Goal: Information Seeking & Learning: Understand process/instructions

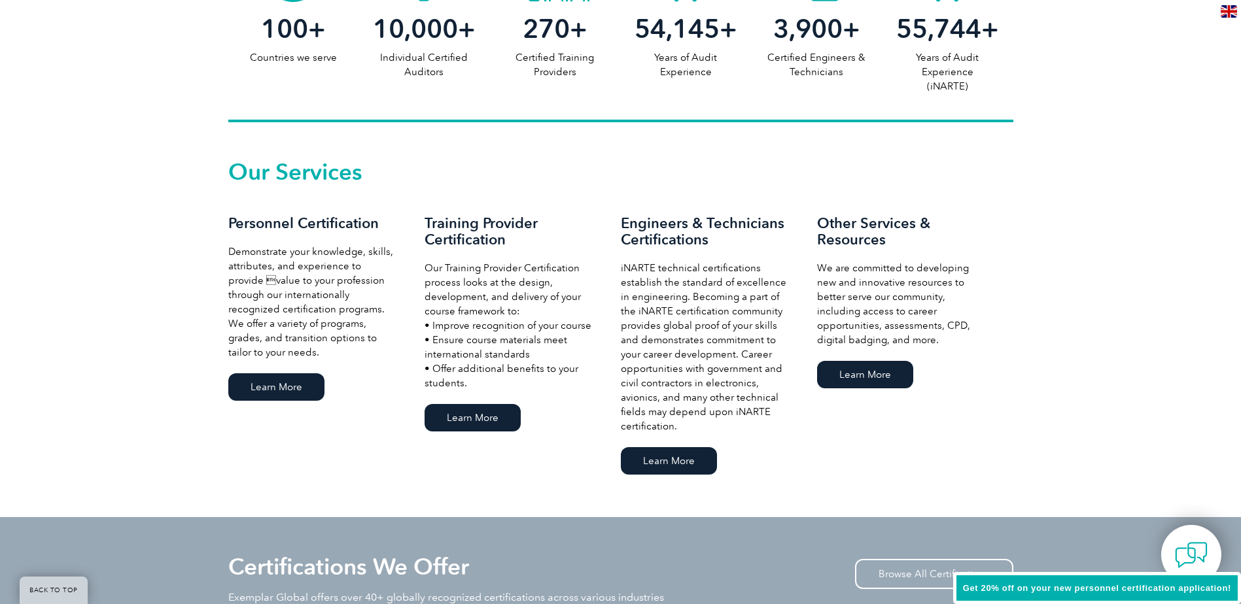
scroll to position [785, 0]
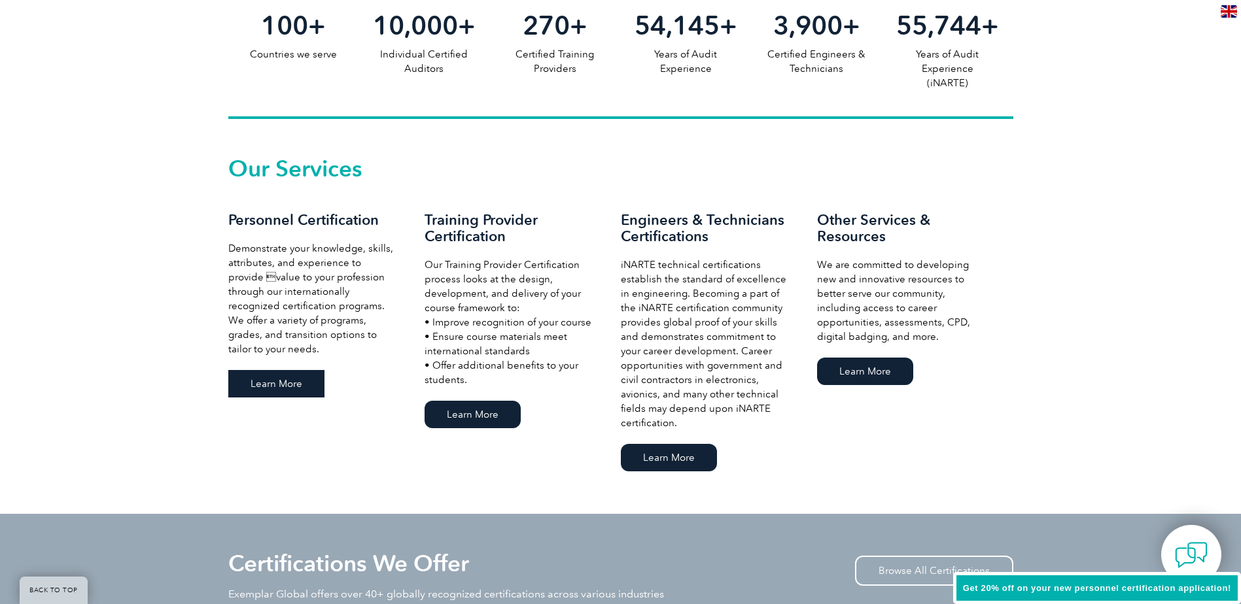
click at [302, 374] on link "Learn More" at bounding box center [276, 383] width 96 height 27
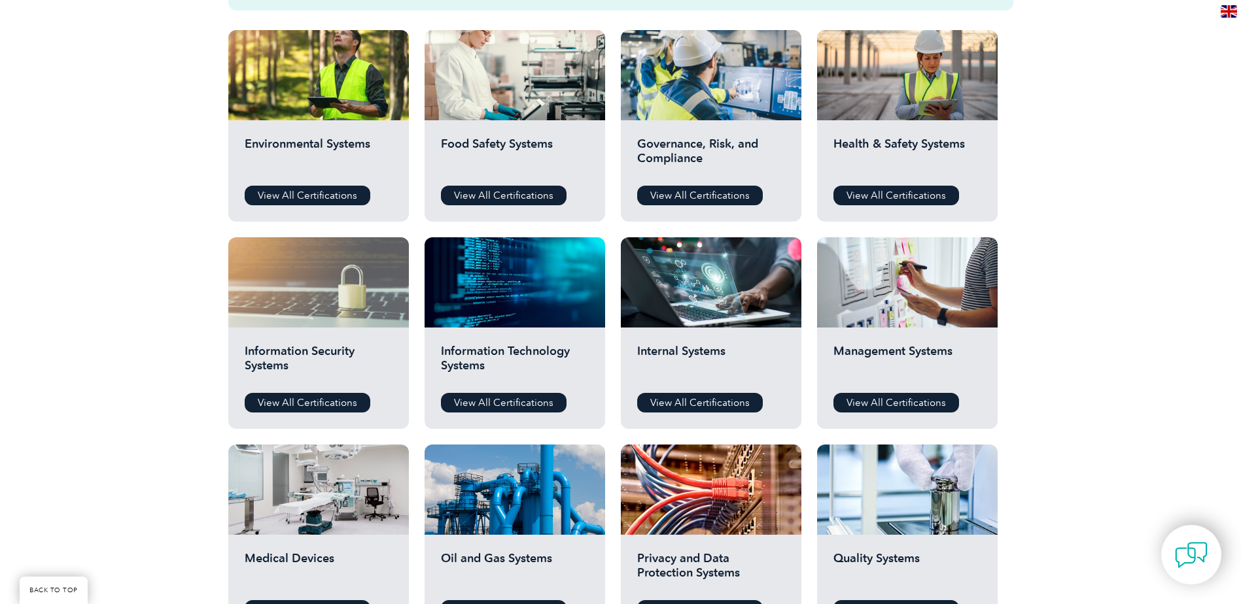
scroll to position [392, 0]
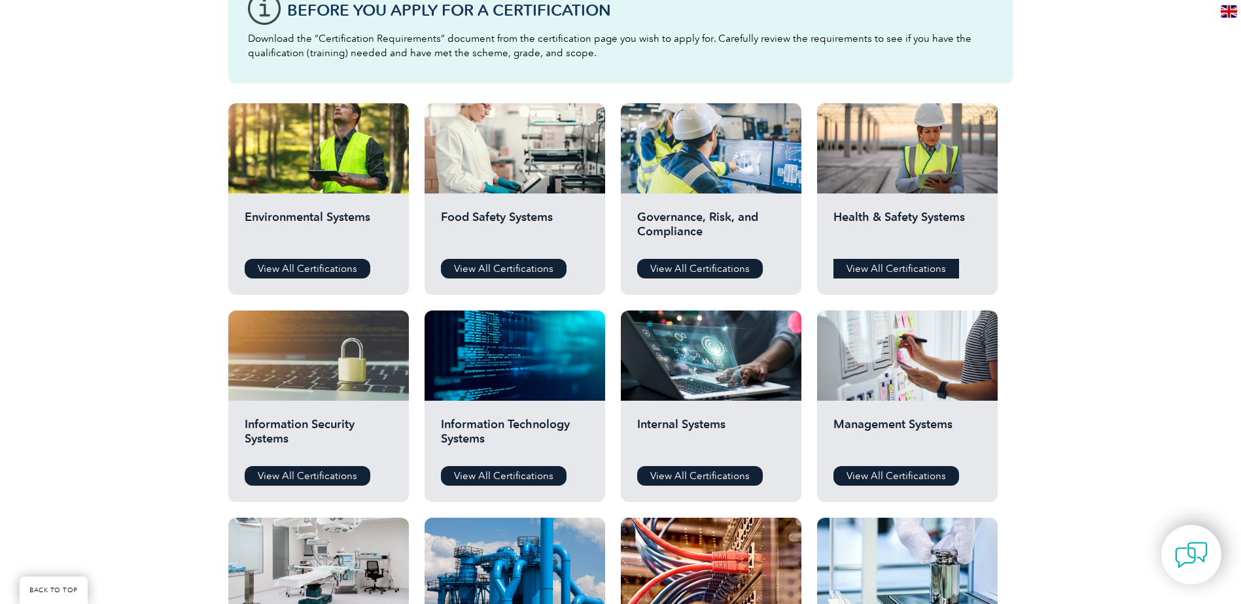
click at [863, 271] on link "View All Certifications" at bounding box center [896, 269] width 126 height 20
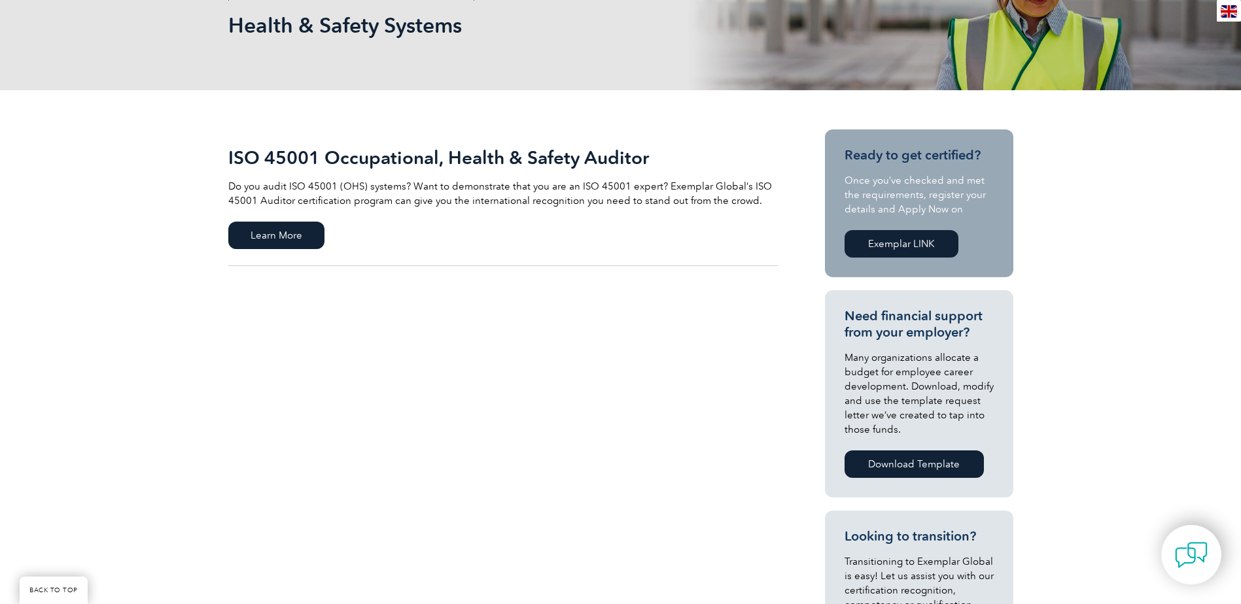
scroll to position [131, 0]
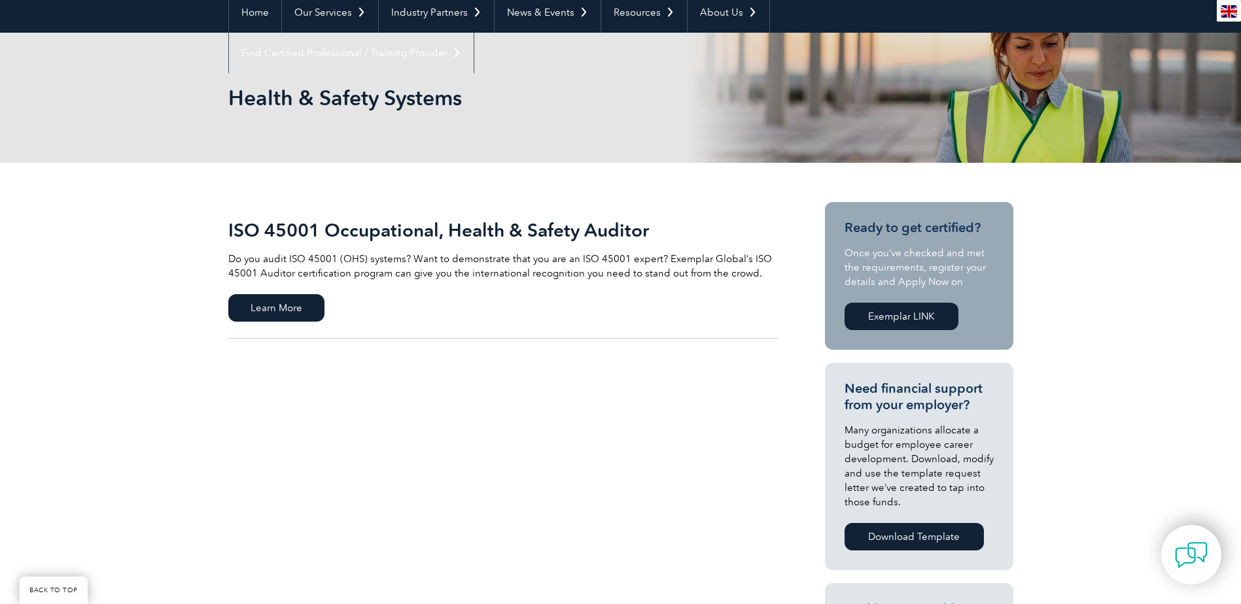
click at [877, 319] on link "Exemplar LINK" at bounding box center [901, 316] width 114 height 27
click at [304, 306] on span "Learn More" at bounding box center [276, 307] width 96 height 27
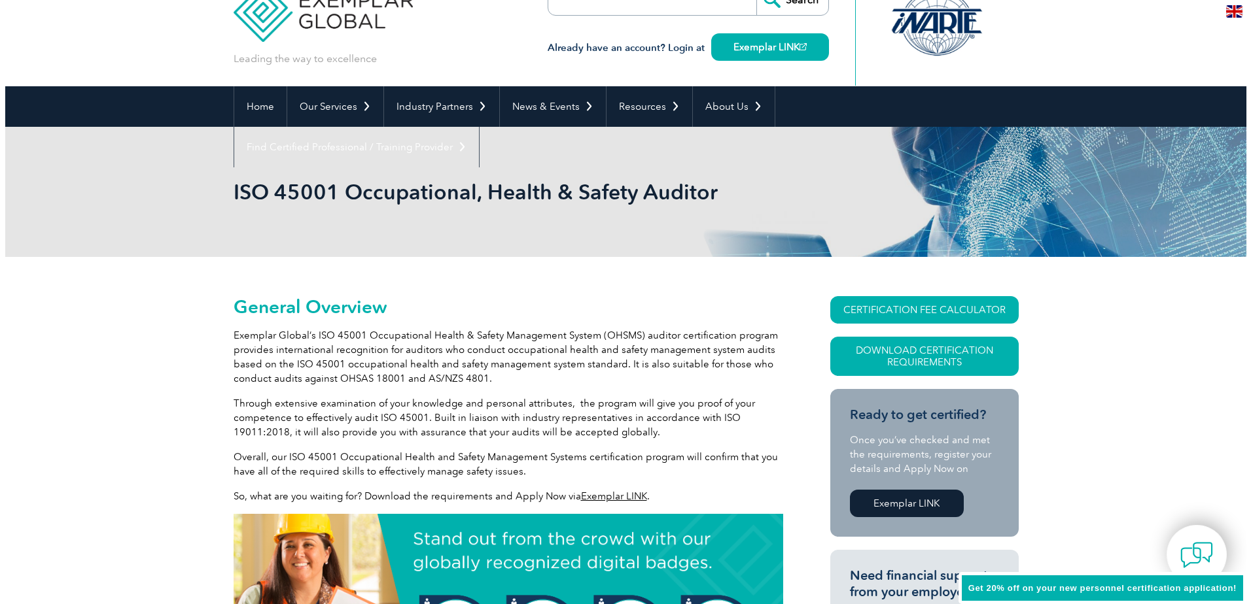
scroll to position [131, 0]
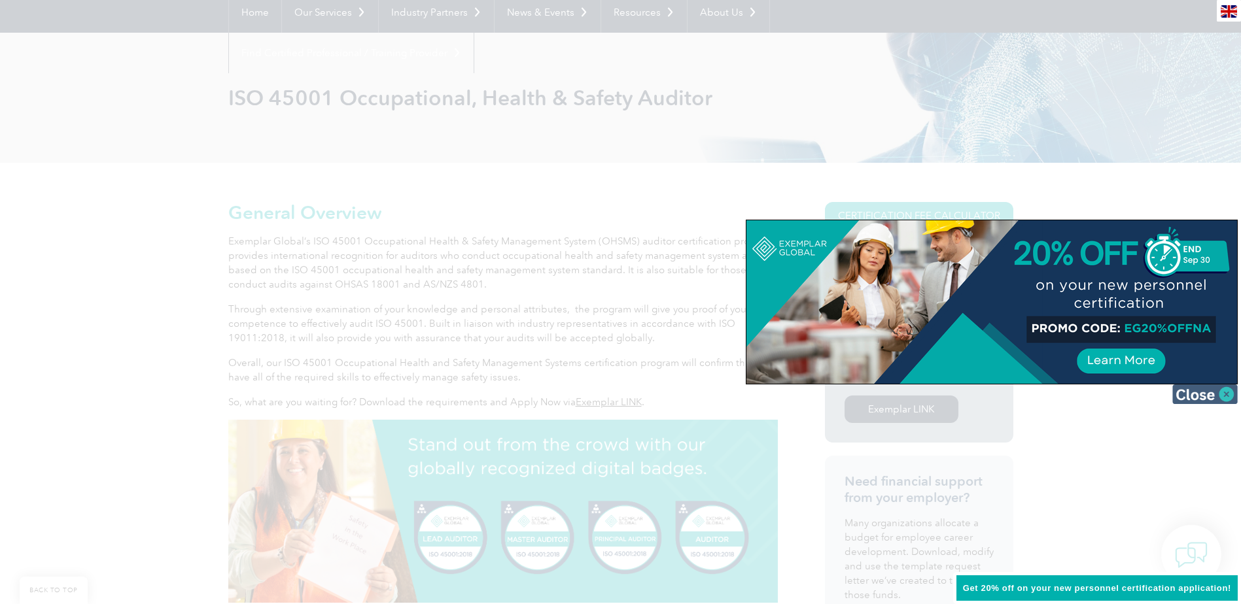
click at [1225, 393] on img at bounding box center [1204, 395] width 65 height 20
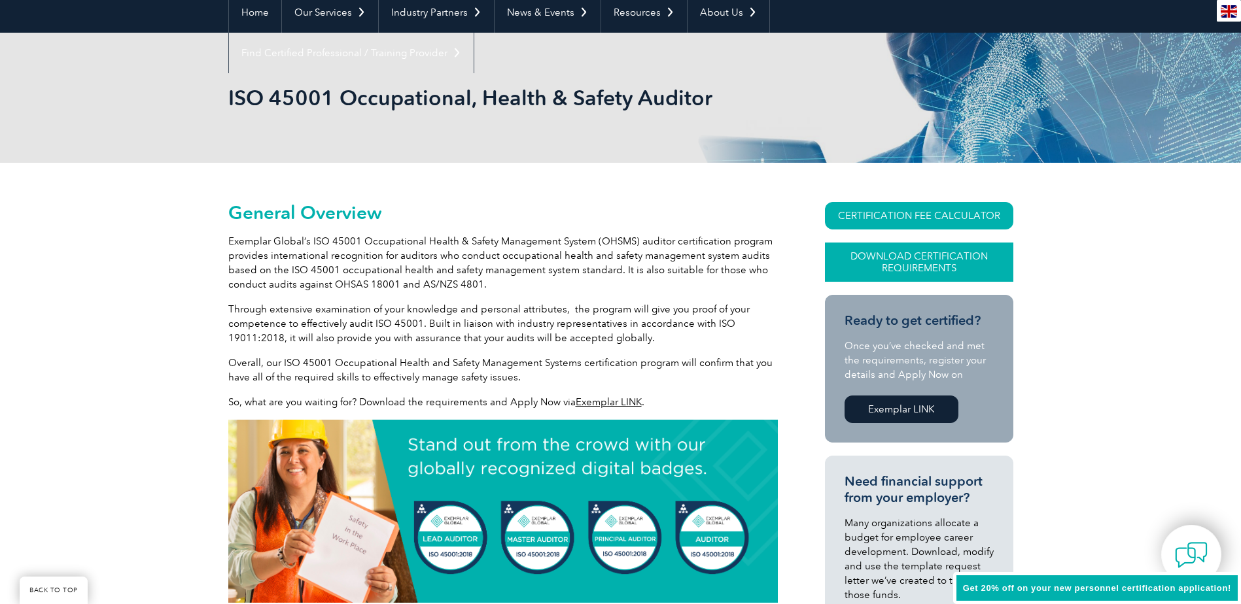
click at [941, 260] on link "Download Certification Requirements" at bounding box center [919, 262] width 188 height 39
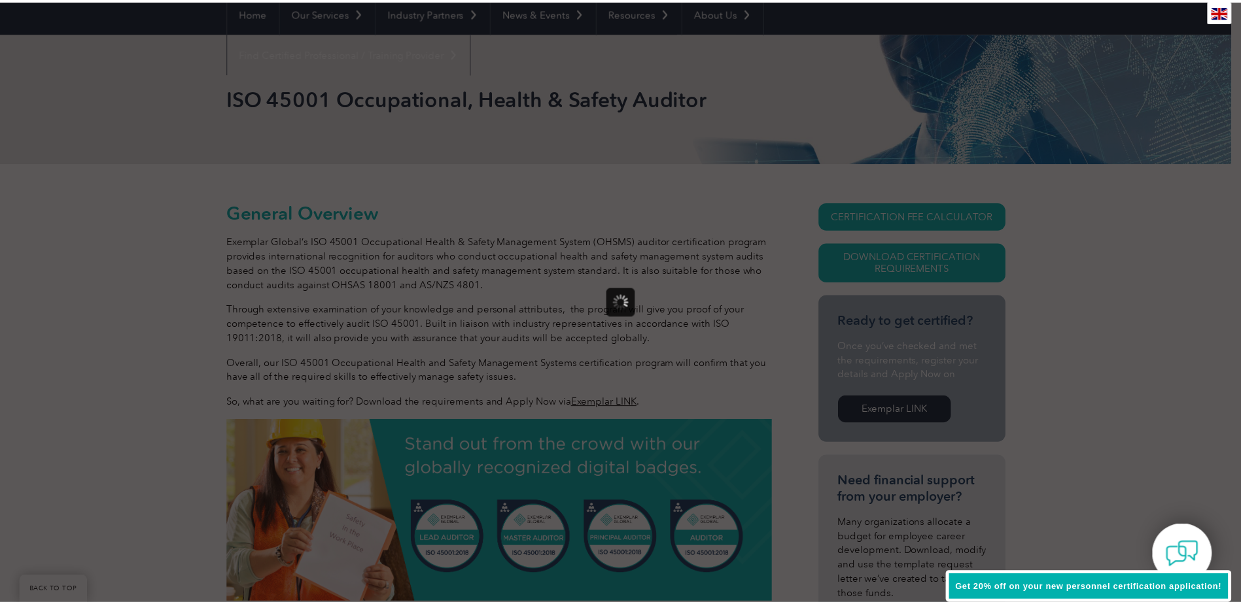
scroll to position [0, 0]
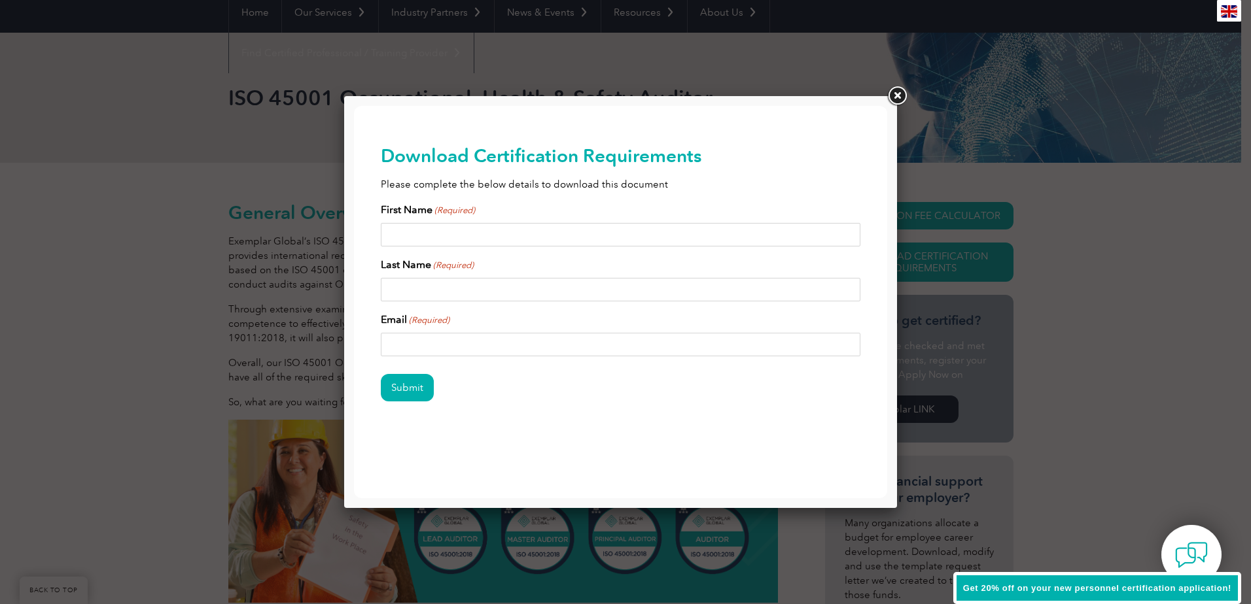
click at [897, 97] on link at bounding box center [897, 96] width 24 height 24
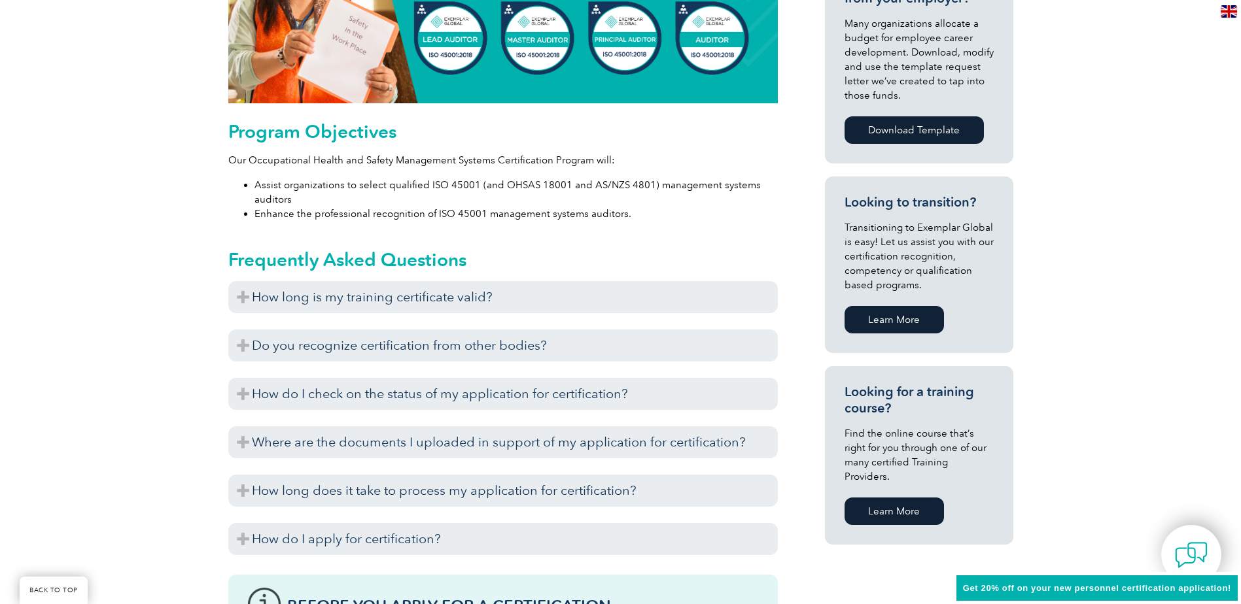
scroll to position [654, 0]
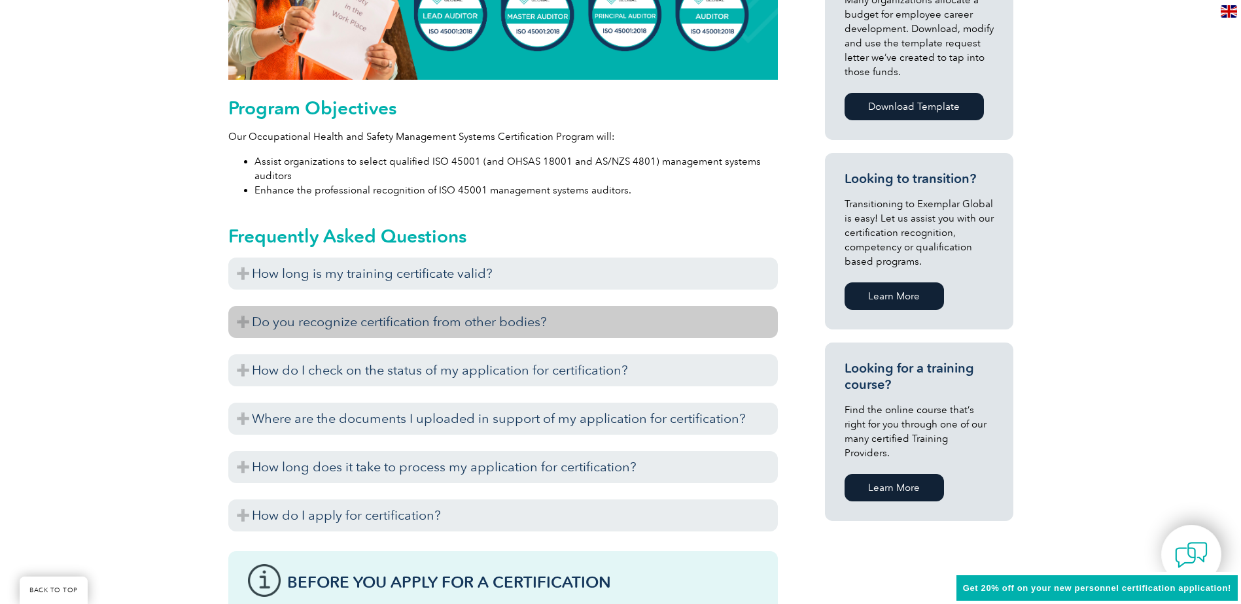
click at [232, 318] on h3 "Do you recognize certification from other bodies?" at bounding box center [502, 322] width 549 height 32
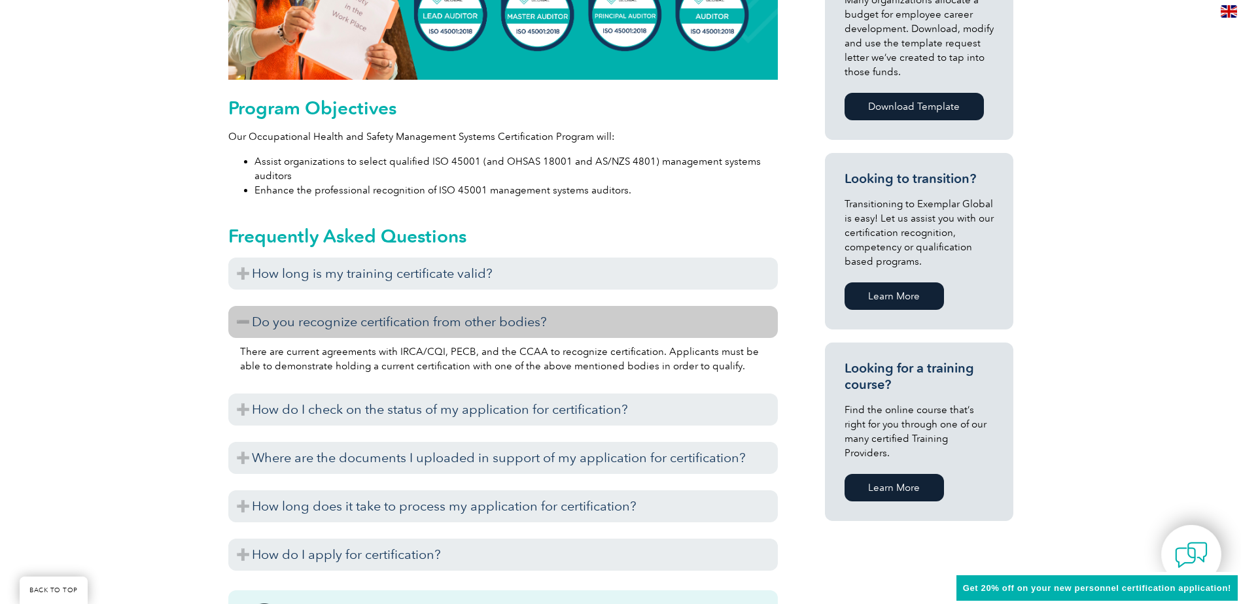
click at [242, 319] on h3 "Do you recognize certification from other bodies?" at bounding box center [502, 322] width 549 height 32
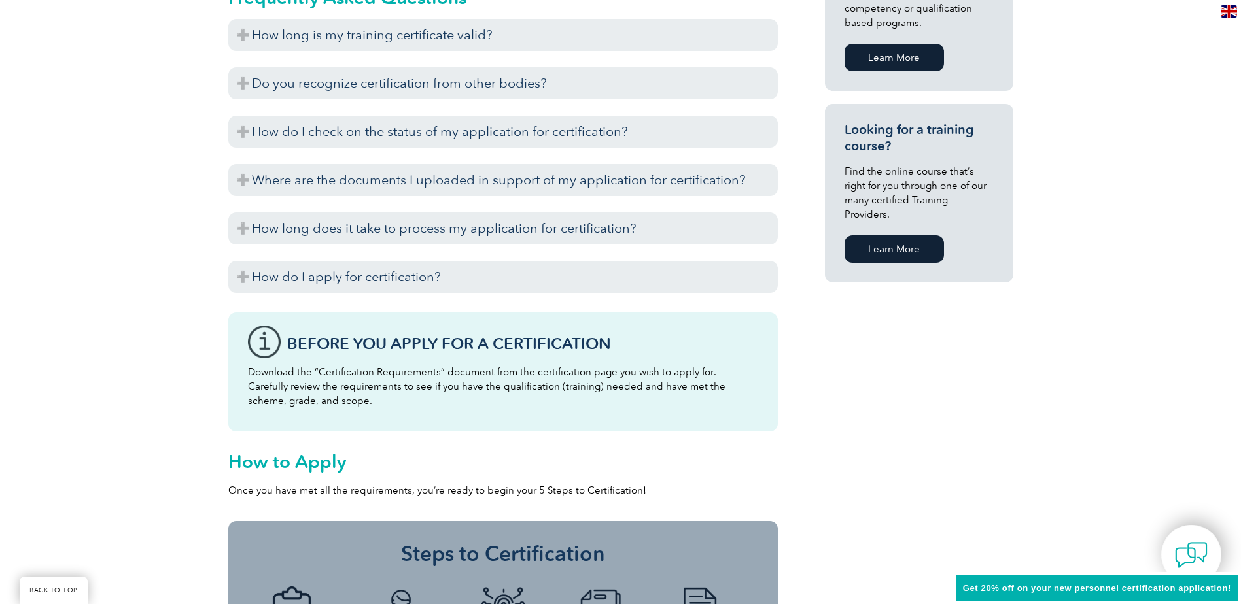
scroll to position [916, 0]
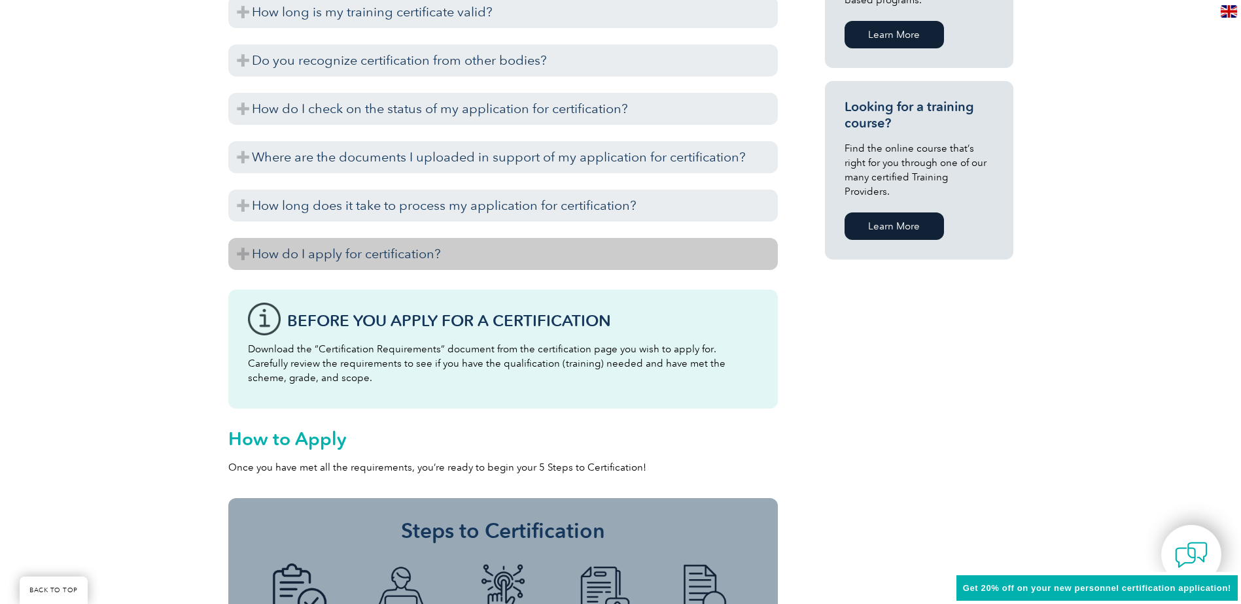
click at [244, 253] on h3 "How do I apply for certification?" at bounding box center [502, 254] width 549 height 32
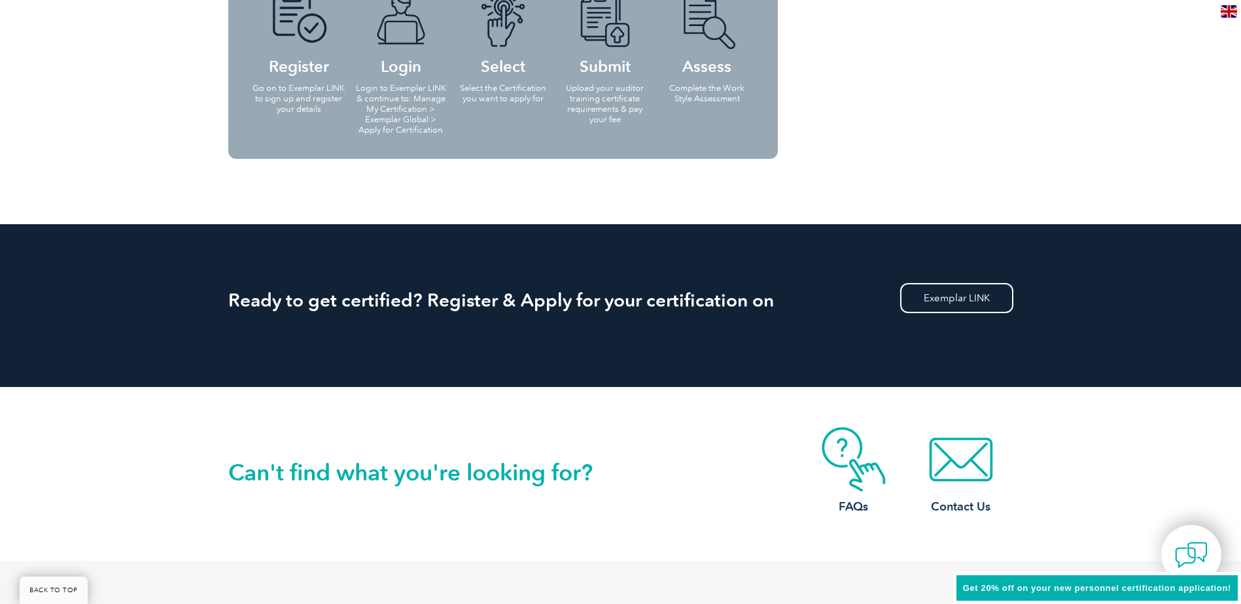
scroll to position [2093, 0]
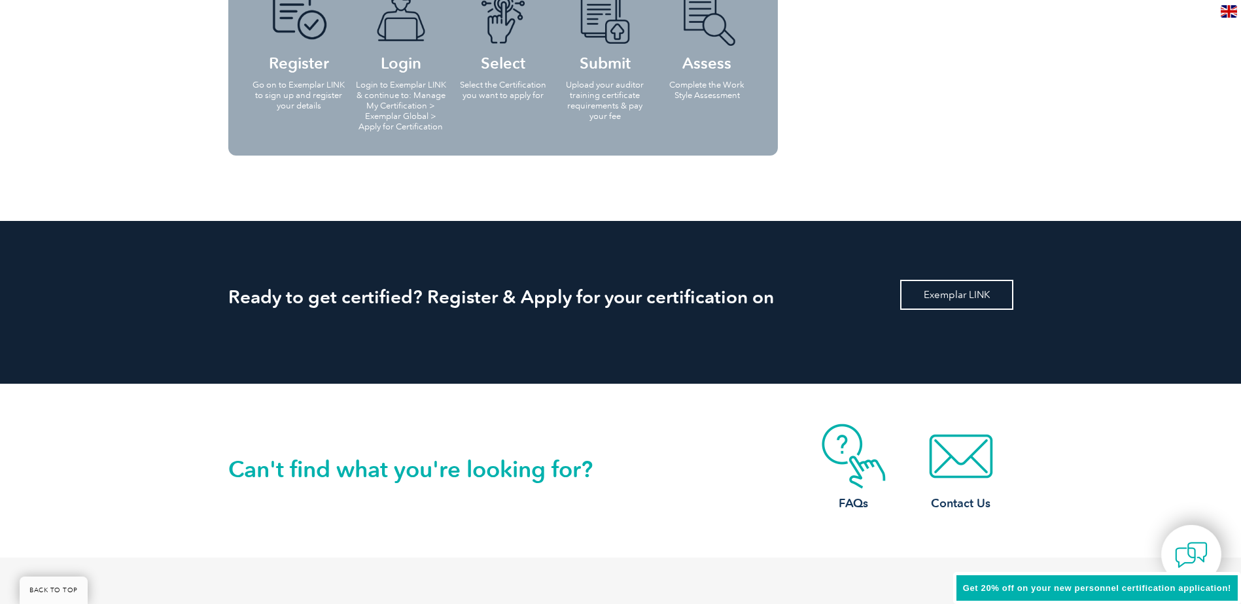
click at [930, 290] on link "Exemplar LINK" at bounding box center [956, 295] width 113 height 30
